Goal: Transaction & Acquisition: Book appointment/travel/reservation

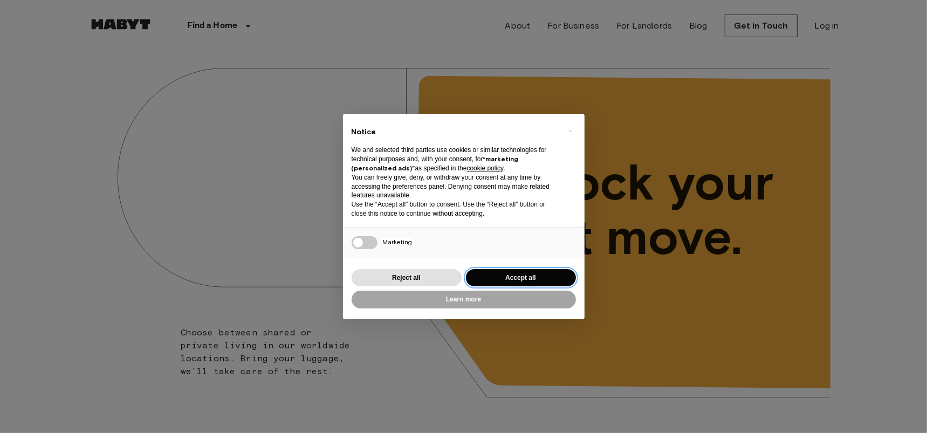
click at [508, 277] on button "Accept all" at bounding box center [521, 278] width 110 height 18
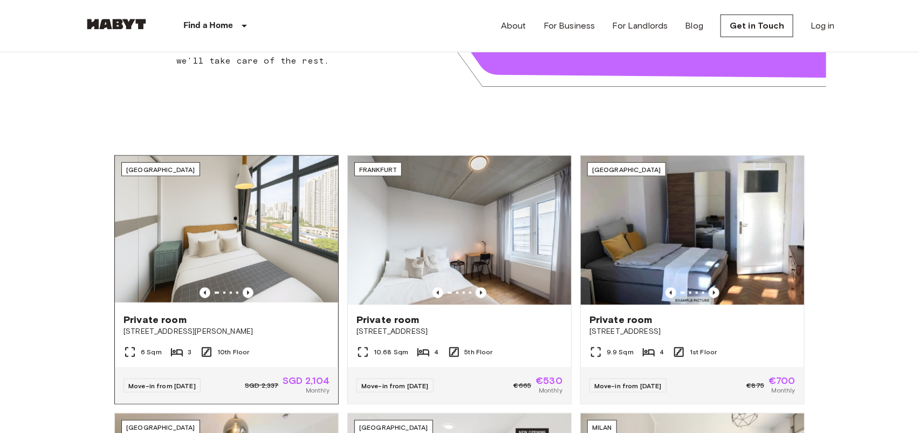
scroll to position [324, 0]
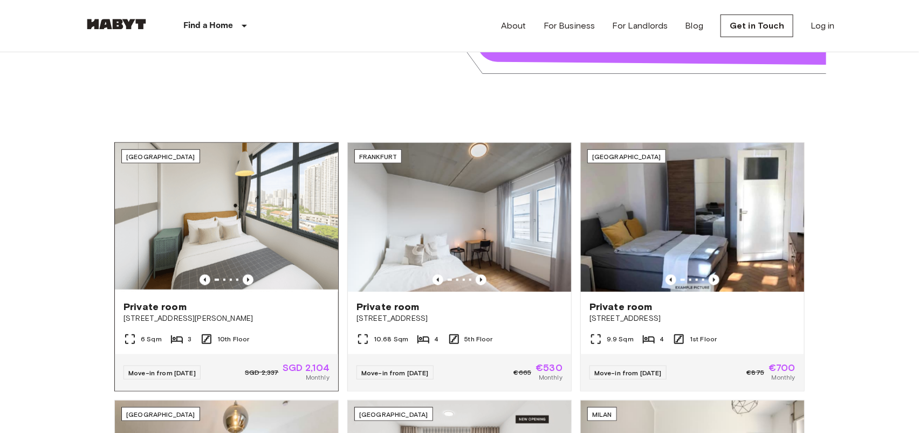
click at [234, 277] on div at bounding box center [226, 279] width 223 height 11
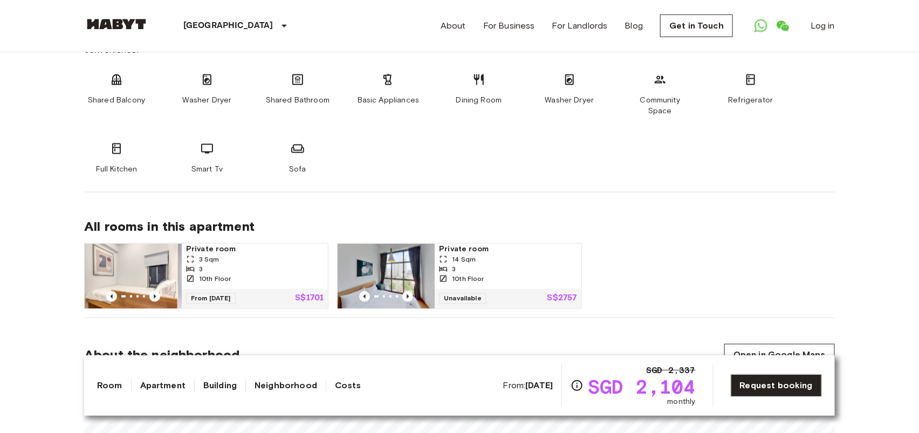
scroll to position [700, 0]
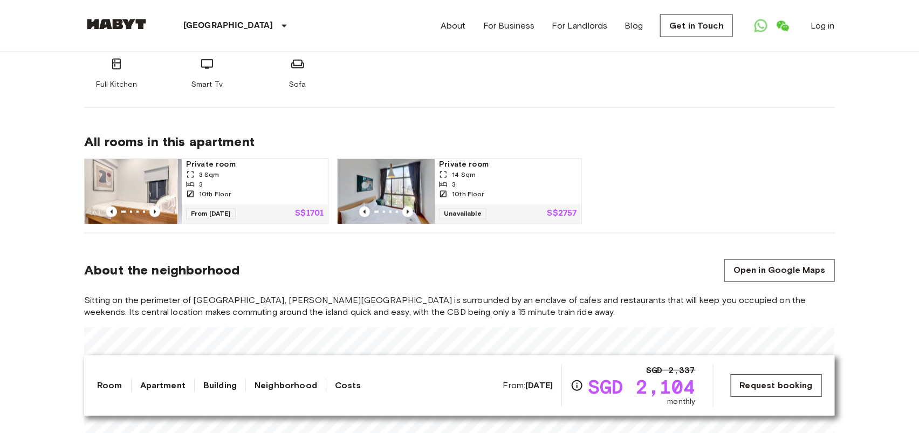
click at [762, 392] on link "Request booking" at bounding box center [776, 385] width 91 height 23
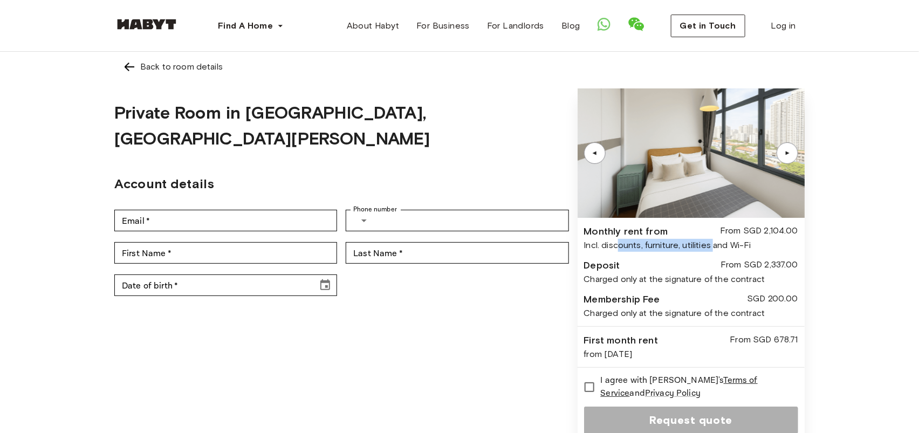
drag, startPoint x: 627, startPoint y: 254, endPoint x: 746, endPoint y: 253, distance: 119.7
click at [746, 252] on div "Incl. discounts, furniture, utilities and Wi-Fi" at bounding box center [691, 245] width 214 height 13
click at [675, 286] on div "Charged only at the signature of the contract" at bounding box center [691, 279] width 214 height 13
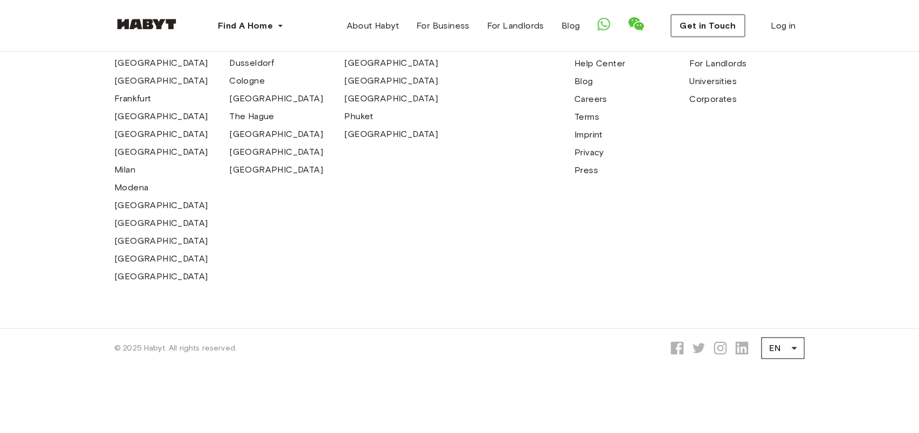
scroll to position [485, 0]
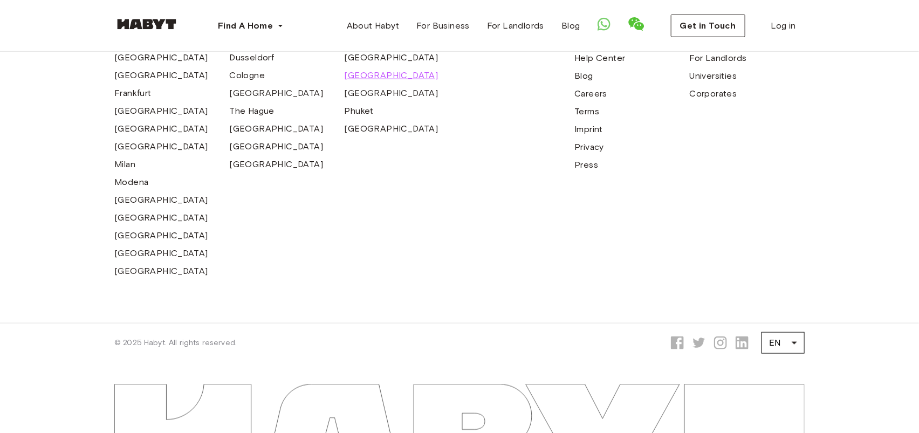
click at [375, 82] on span "[GEOGRAPHIC_DATA]" at bounding box center [392, 75] width 94 height 13
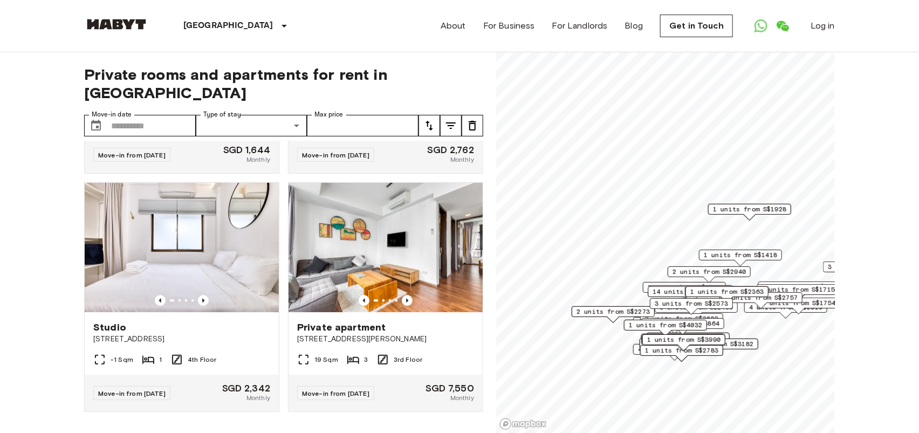
scroll to position [7140, 0]
